Goal: Task Accomplishment & Management: Manage account settings

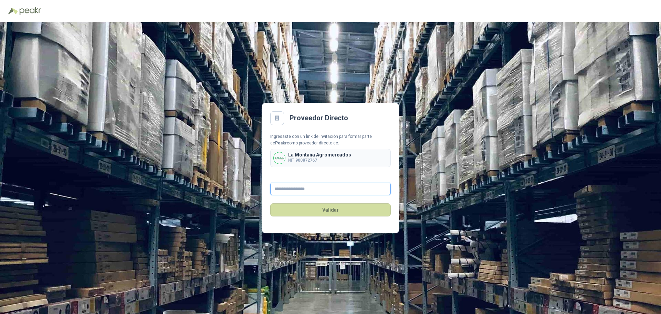
click at [316, 192] on input "text" at bounding box center [330, 189] width 121 height 12
type input "**********"
click at [325, 212] on button "Validar" at bounding box center [330, 209] width 121 height 13
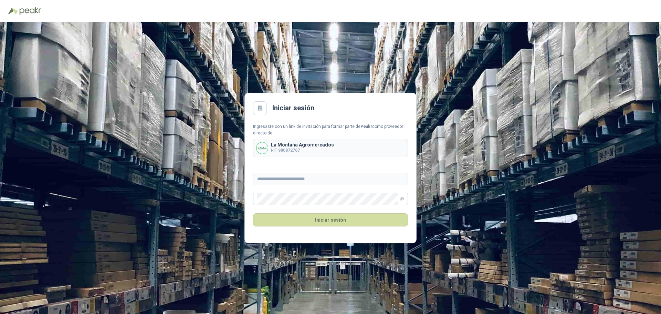
click at [400, 198] on span at bounding box center [330, 199] width 155 height 12
click at [401, 198] on icon "eye-invisible" at bounding box center [402, 199] width 4 height 4
click at [257, 201] on span at bounding box center [330, 199] width 155 height 12
click at [278, 216] on button "Iniciar sesión" at bounding box center [330, 219] width 155 height 13
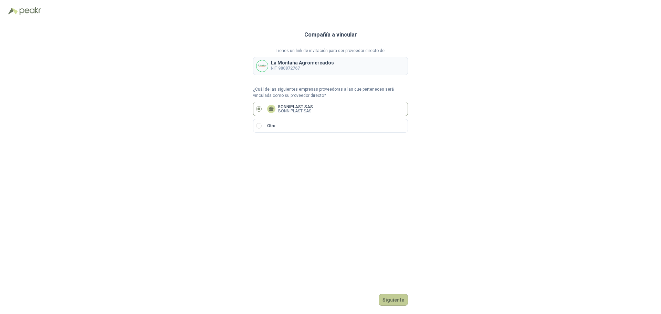
click at [392, 301] on button "Siguiente" at bounding box center [393, 300] width 29 height 12
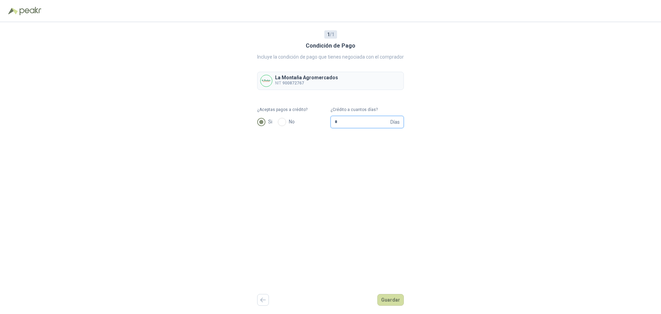
click at [361, 123] on input "*" at bounding box center [362, 122] width 54 height 12
type input "**"
click at [396, 298] on button "Guardar" at bounding box center [391, 300] width 27 height 12
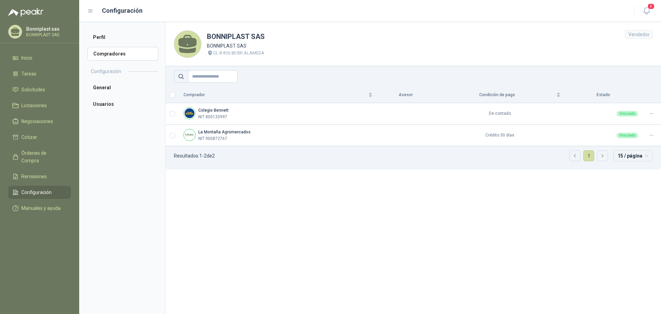
click at [487, 206] on section "BONNIPLAST SAS BONNIPLAST SAS CL 8 #26 80 BR ALAMEDA Vendedor Comprador Asesor …" at bounding box center [413, 168] width 496 height 292
click at [419, 220] on section "BONNIPLAST SAS BONNIPLAST SAS CL 8 #26 80 BR ALAMEDA Vendedor Comprador Asesor …" at bounding box center [413, 168] width 496 height 292
click at [587, 194] on section "BONNIPLAST SAS BONNIPLAST SAS CL 8 #26 80 BR ALAMEDA Vendedor Comprador Asesor …" at bounding box center [413, 168] width 496 height 292
click at [239, 185] on section "BONNIPLAST SAS BONNIPLAST SAS CL 8 #26 80 BR ALAMEDA Vendedor Comprador Asesor …" at bounding box center [413, 168] width 496 height 292
click at [438, 202] on section "BONNIPLAST SAS BONNIPLAST SAS CL 8 #26 80 BR ALAMEDA Vendedor Comprador Asesor …" at bounding box center [413, 168] width 496 height 292
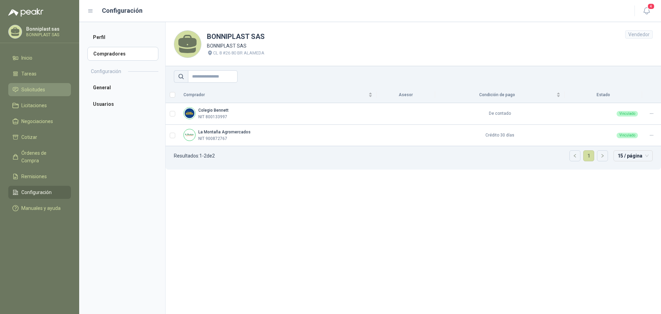
click at [22, 88] on span "Solicitudes" at bounding box center [33, 90] width 24 height 8
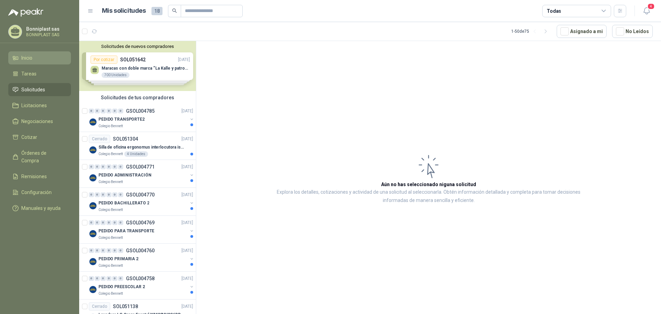
click at [40, 59] on li "Inicio" at bounding box center [39, 58] width 54 height 8
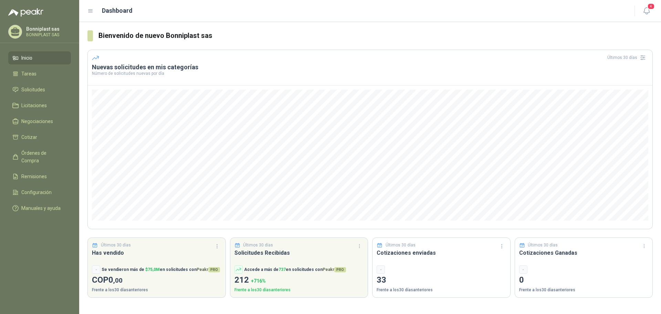
click at [53, 29] on p "Bonniplast sas" at bounding box center [47, 29] width 43 height 5
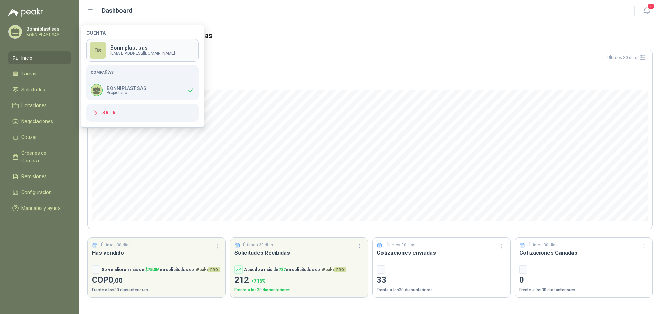
click at [148, 53] on p "[EMAIL_ADDRESS][DOMAIN_NAME]" at bounding box center [142, 53] width 65 height 4
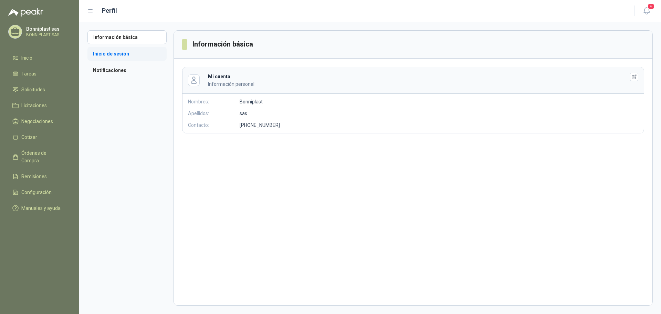
click at [96, 54] on li "Inicio de sesión" at bounding box center [126, 54] width 79 height 14
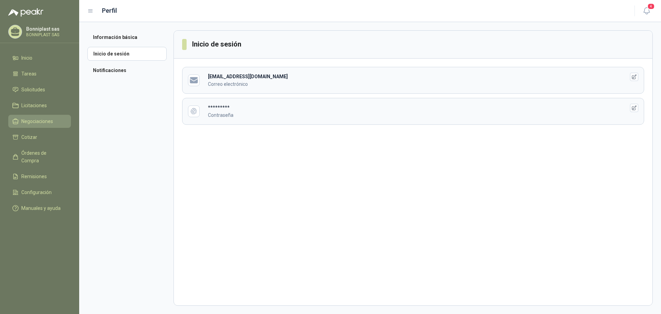
click at [41, 122] on span "Negociaciones" at bounding box center [37, 121] width 32 height 8
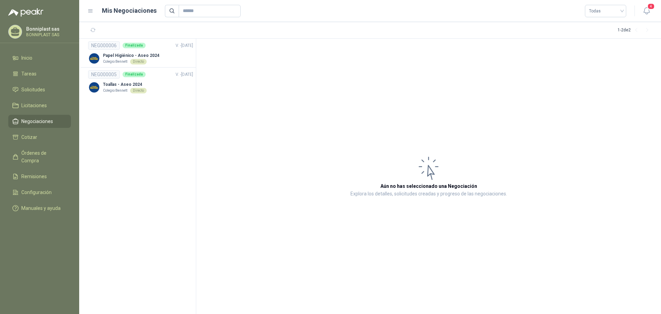
click at [93, 9] on icon at bounding box center [90, 11] width 6 height 6
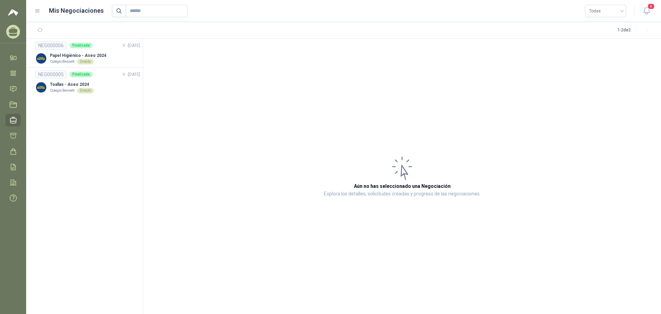
click at [38, 11] on icon at bounding box center [37, 11] width 4 height 3
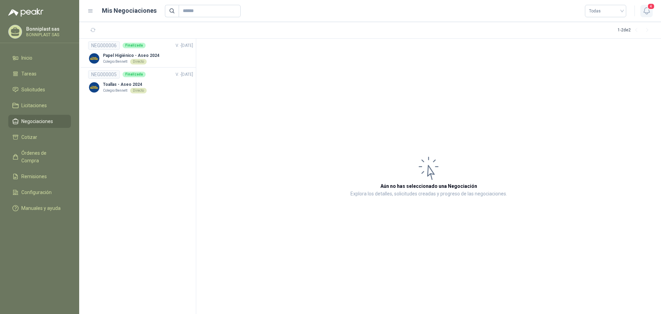
click at [651, 12] on icon "button" at bounding box center [647, 11] width 9 height 9
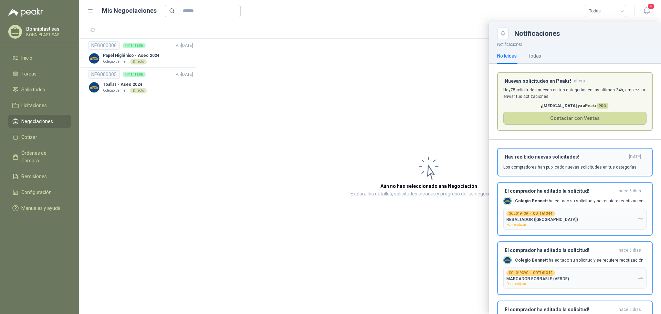
click at [547, 158] on h3 "¡Has recibido nuevas solicitudes!" at bounding box center [565, 157] width 123 height 6
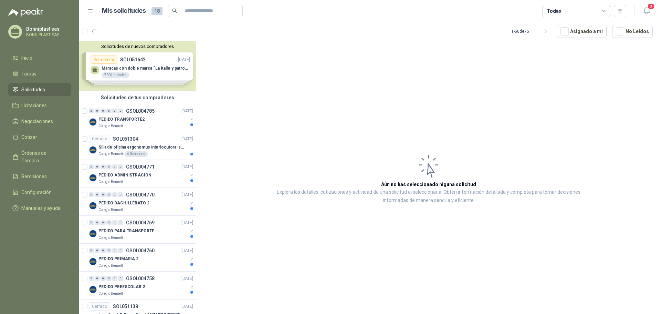
click at [163, 68] on div "Solicitudes de nuevos compradores Por cotizar SOL051642 [DATE] Maracas con dobl…" at bounding box center [137, 66] width 117 height 50
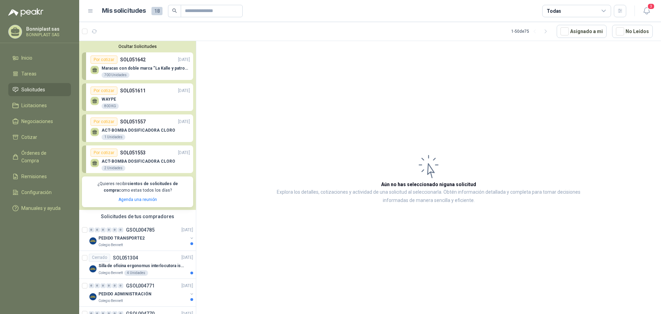
click at [261, 107] on article "Aún no has seleccionado niguna solicitud Explora los detalles, cotizaciones y a…" at bounding box center [428, 178] width 465 height 275
click at [154, 12] on span "18" at bounding box center [157, 11] width 11 height 8
click at [149, 13] on div "Mis solicitudes 18" at bounding box center [172, 11] width 141 height 12
click at [31, 58] on span "Inicio" at bounding box center [26, 58] width 11 height 8
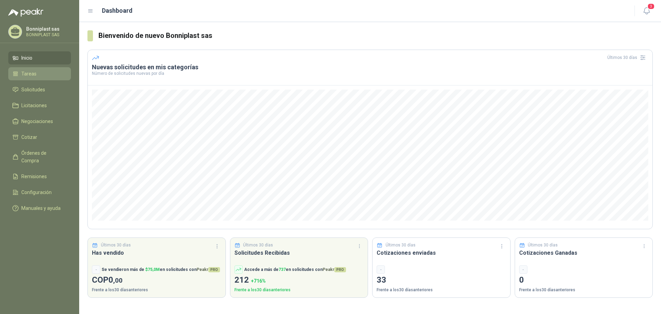
click at [39, 71] on li "Tareas" at bounding box center [39, 74] width 54 height 8
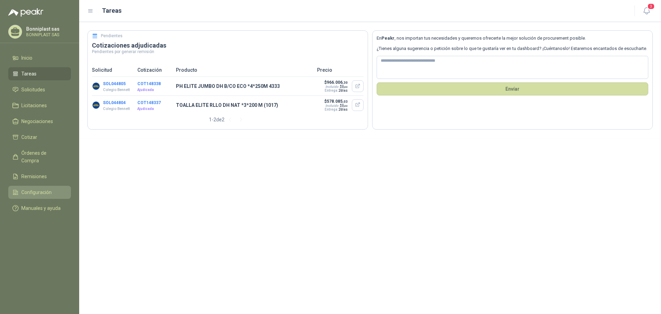
click at [43, 188] on span "Configuración" at bounding box center [36, 192] width 30 height 8
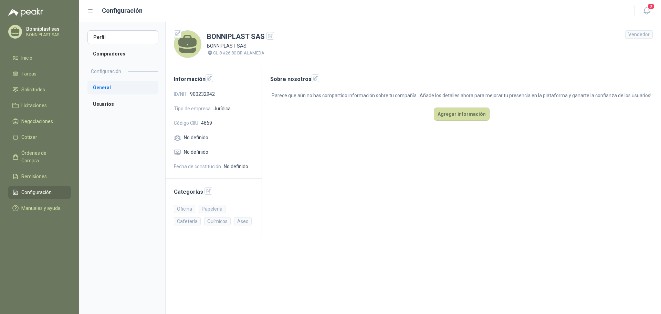
click at [110, 85] on li "General" at bounding box center [122, 88] width 71 height 14
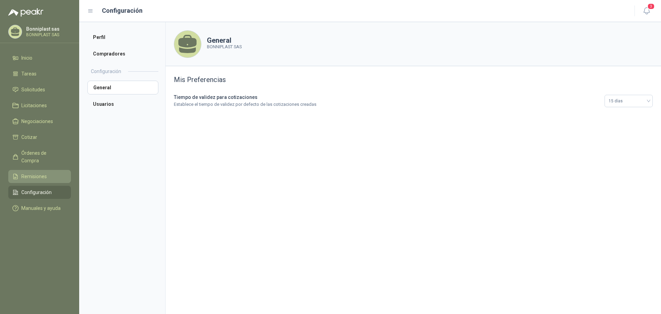
click at [40, 173] on span "Remisiones" at bounding box center [33, 177] width 25 height 8
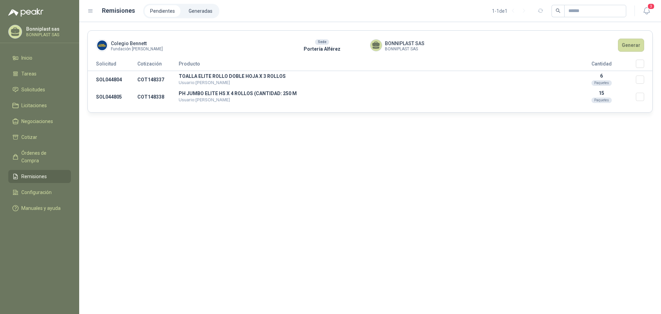
click at [17, 30] on icon at bounding box center [15, 31] width 9 height 6
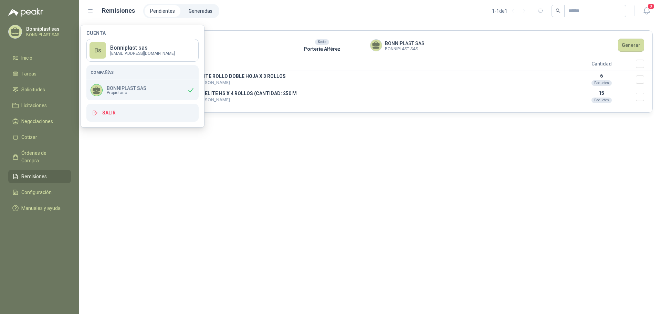
click at [264, 190] on div "Colegio [PERSON_NAME] Fundación [PERSON_NAME] Sede Portería Alférez BONNIPLAST …" at bounding box center [370, 168] width 582 height 292
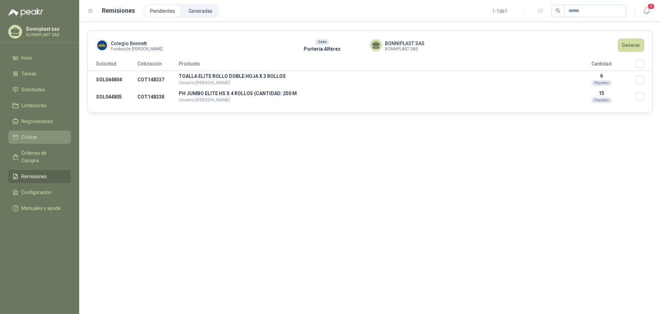
click at [27, 135] on span "Cotizar" at bounding box center [29, 137] width 16 height 8
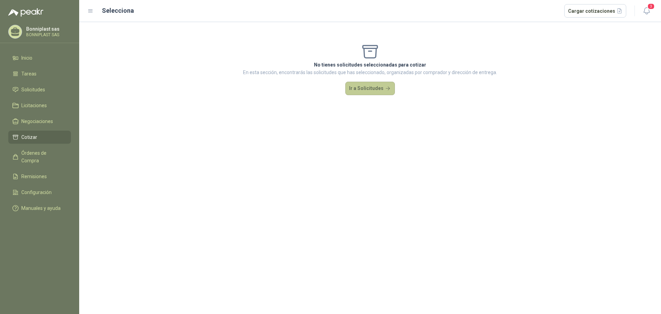
click at [377, 87] on button "Ir a Solicitudes" at bounding box center [371, 89] width 50 height 14
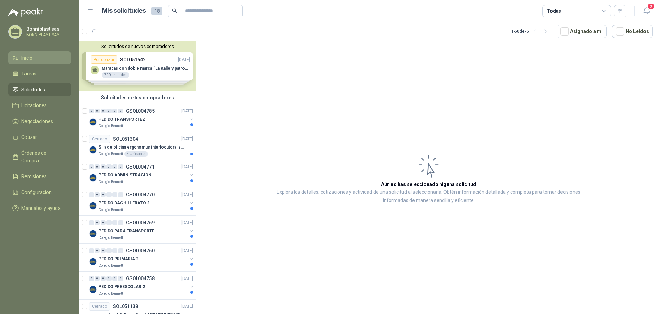
click at [24, 56] on span "Inicio" at bounding box center [26, 58] width 11 height 8
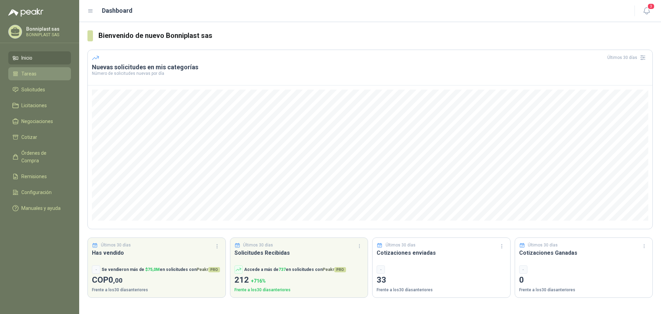
click at [32, 74] on span "Tareas" at bounding box center [28, 74] width 15 height 8
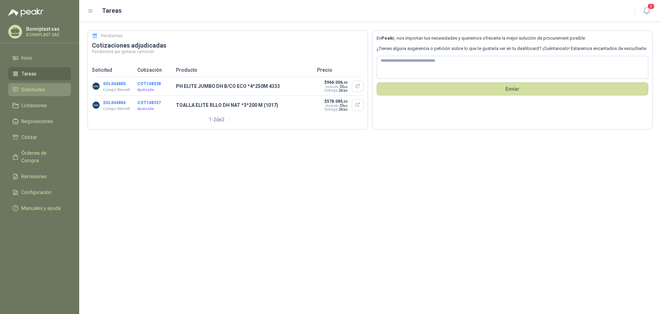
click at [28, 89] on span "Solicitudes" at bounding box center [33, 90] width 24 height 8
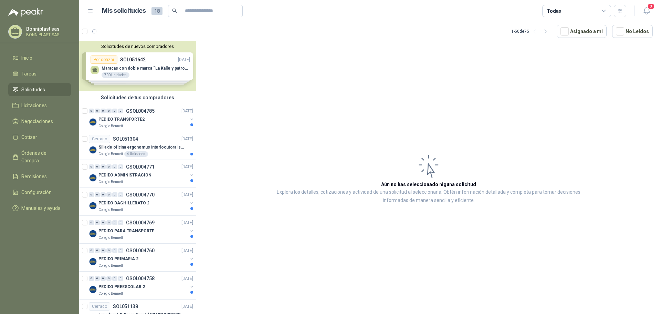
click at [142, 71] on div "Solicitudes de nuevos compradores Por cotizar SOL051642 [DATE] Maracas con dobl…" at bounding box center [137, 66] width 117 height 50
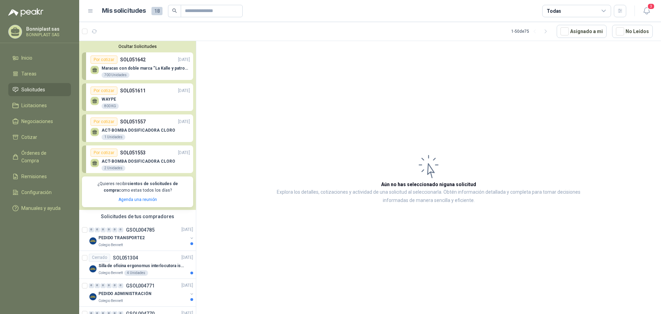
click at [283, 189] on p "Explora los detalles, cotizaciones y actividad de una solicitud al seleccionarl…" at bounding box center [428, 196] width 327 height 17
click at [278, 92] on article "Aún no has seleccionado niguna solicitud Explora los detalles, cotizaciones y a…" at bounding box center [428, 178] width 465 height 275
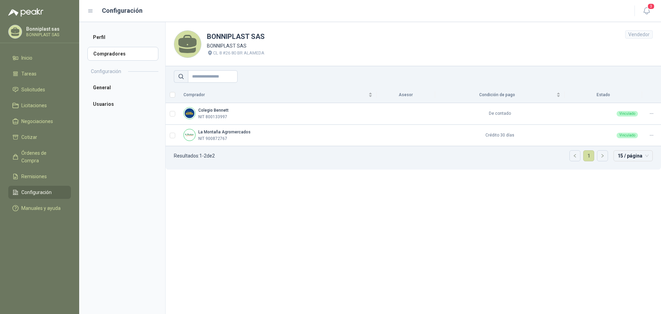
click at [420, 217] on section "BONNIPLAST SAS BONNIPLAST SAS CL 8 #26 80 BR ALAMEDA Vendedor Comprador Asesor …" at bounding box center [413, 168] width 496 height 292
click at [504, 116] on td "De contado" at bounding box center [500, 114] width 130 height 22
click at [205, 111] on b "Colegio Bennett" at bounding box center [213, 110] width 30 height 5
click at [636, 114] on div "Vinculado" at bounding box center [627, 114] width 21 height 6
click at [629, 117] on td "Vinculado" at bounding box center [604, 114] width 78 height 22
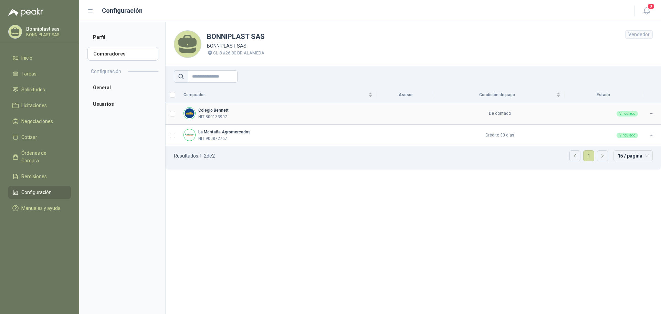
click at [629, 114] on div "Vinculado" at bounding box center [627, 114] width 21 height 6
click at [652, 115] on icon at bounding box center [651, 113] width 5 height 5
click at [627, 128] on span "Editar" at bounding box center [634, 125] width 33 height 8
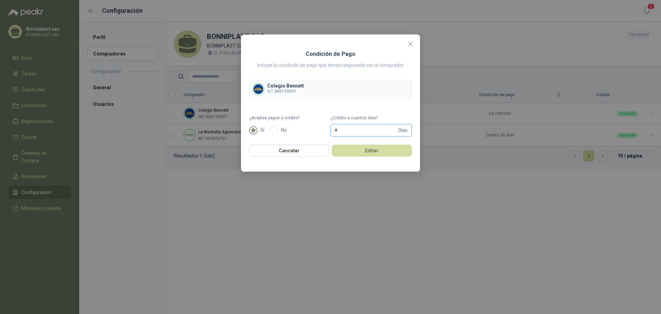
click at [337, 128] on input "*" at bounding box center [366, 130] width 62 height 12
drag, startPoint x: 344, startPoint y: 132, endPoint x: 323, endPoint y: 132, distance: 21.0
click at [323, 132] on form "¿Aceptas pagos a crédito? Si No ¿Crédito a cuantos días? * Días" at bounding box center [330, 126] width 163 height 22
type input "**"
click at [351, 152] on button "Editar" at bounding box center [372, 151] width 80 height 12
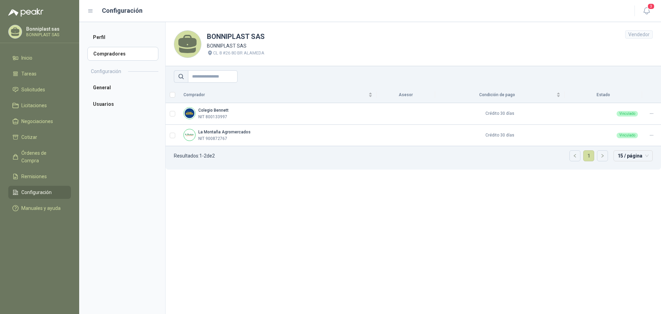
click at [444, 186] on section "BONNIPLAST SAS BONNIPLAST SAS CL 8 #26 80 BR ALAMEDA Vendedor Comprador Asesor …" at bounding box center [413, 168] width 496 height 292
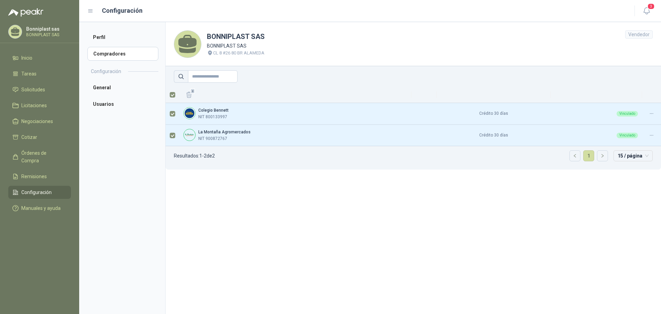
click at [644, 38] on div "Vendedor" at bounding box center [640, 34] width 28 height 8
click at [644, 34] on div "Vendedor" at bounding box center [640, 34] width 28 height 8
click at [577, 53] on header "BONNIPLAST SAS BONNIPLAST SAS CL 8 #26 80 BR ALAMEDA Vendedor" at bounding box center [414, 44] width 496 height 44
click at [525, 181] on section "BONNIPLAST SAS BONNIPLAST SAS CL 8 #26 80 BR ALAMEDA Vendedor 2 Colegio [PERSON…" at bounding box center [413, 168] width 496 height 292
click at [646, 7] on icon "button" at bounding box center [647, 11] width 9 height 9
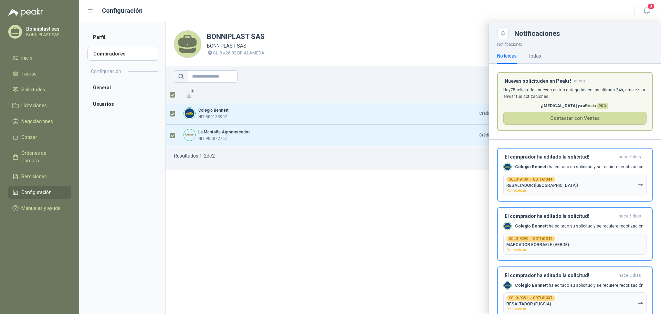
click at [409, 189] on div at bounding box center [370, 168] width 582 height 292
